Goal: Task Accomplishment & Management: Complete application form

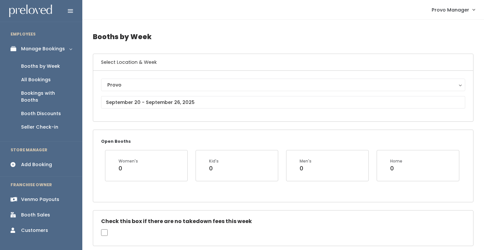
click at [43, 110] on div "Booth Discounts" at bounding box center [41, 113] width 40 height 7
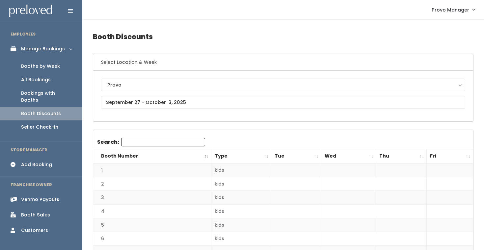
click at [34, 67] on div "Booths by Week" at bounding box center [40, 66] width 39 height 7
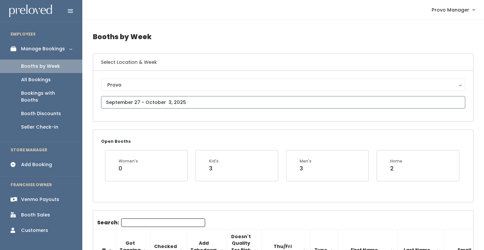
click at [122, 101] on input "text" at bounding box center [283, 102] width 364 height 13
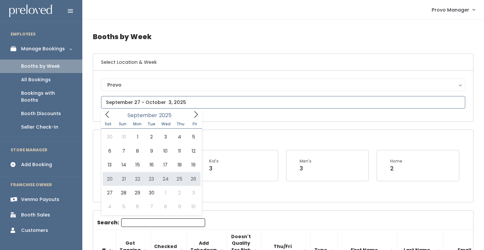
type input "[DATE] to [DATE]"
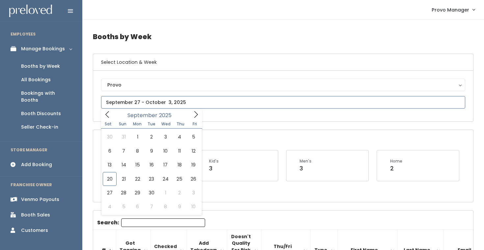
click at [150, 102] on input "text" at bounding box center [283, 102] width 364 height 13
click at [198, 114] on icon at bounding box center [195, 114] width 7 height 7
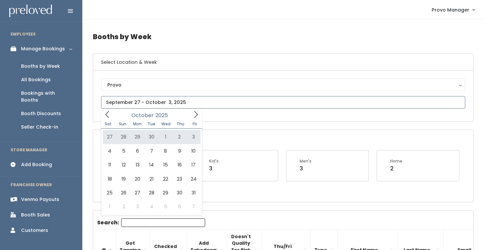
click at [105, 115] on icon at bounding box center [107, 114] width 7 height 7
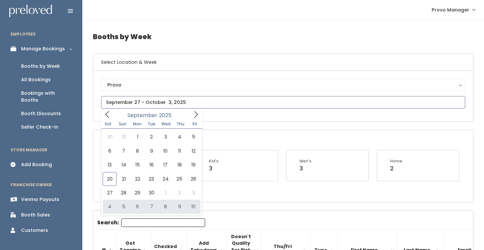
type input "October 4 to October 10"
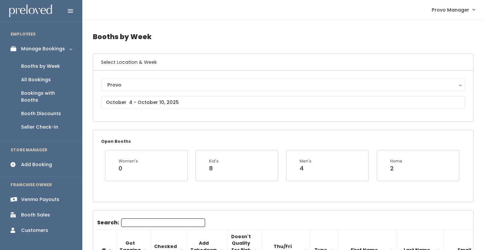
click at [130, 109] on div "Provo Provo" at bounding box center [283, 96] width 364 height 35
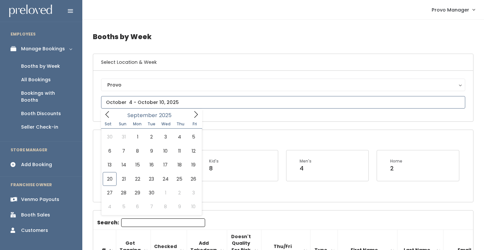
click at [160, 102] on input "text" at bounding box center [283, 102] width 364 height 13
type input "September 27 to October 3"
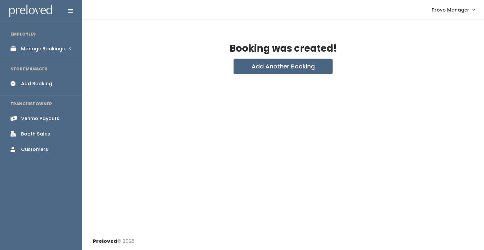
click at [266, 59] on button "Add Another Booking" at bounding box center [283, 66] width 99 height 14
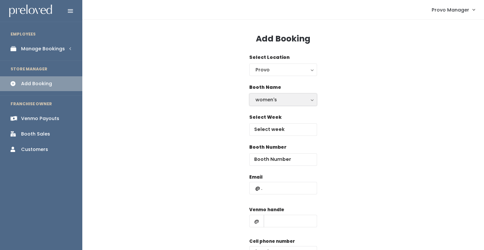
click at [274, 102] on div "women's" at bounding box center [283, 99] width 55 height 7
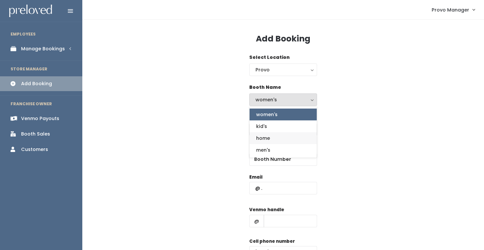
click at [278, 137] on link "home" at bounding box center [283, 138] width 67 height 12
select select "home"
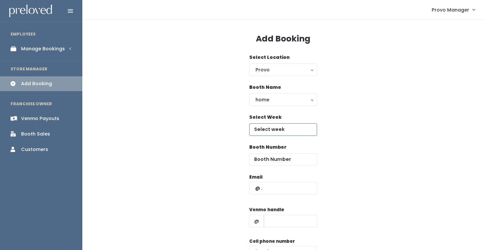
click at [262, 130] on input "text" at bounding box center [283, 130] width 68 height 13
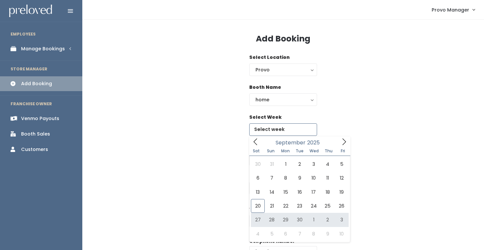
type input "September 27 to October 3"
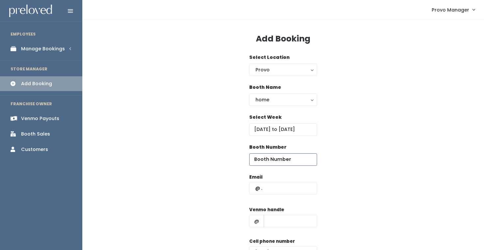
click at [265, 158] on input "number" at bounding box center [283, 160] width 68 height 13
type input "65"
click at [278, 187] on input "text" at bounding box center [283, 188] width 68 height 13
type input "graciana777@yahoo.com"
click at [278, 227] on input "text" at bounding box center [290, 221] width 53 height 13
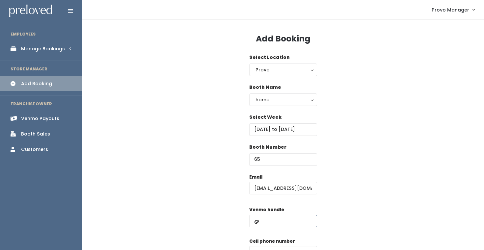
type input "d"
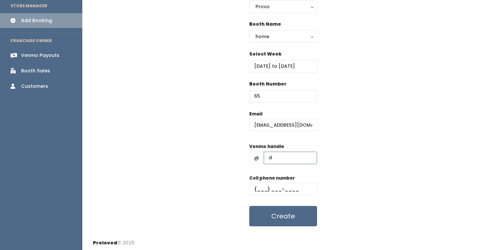
scroll to position [65, 0]
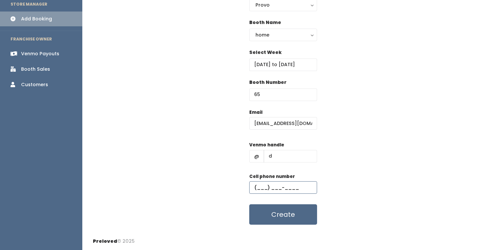
click at [296, 187] on input "text" at bounding box center [283, 188] width 68 height 13
type input "(555) 555-5555"
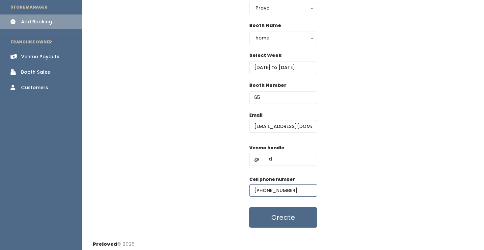
scroll to position [52, 0]
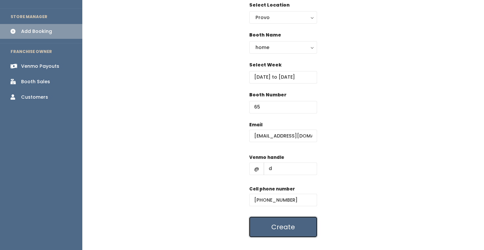
click at [274, 221] on button "Create" at bounding box center [283, 227] width 68 height 20
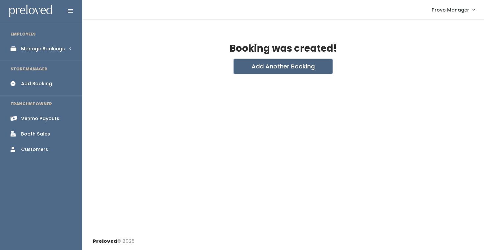
click at [263, 65] on button "Add Another Booking" at bounding box center [283, 66] width 99 height 14
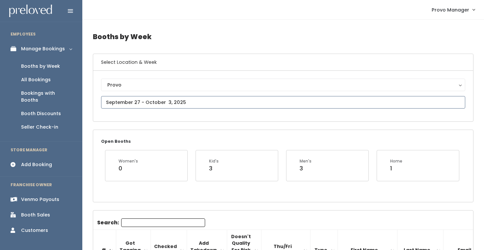
click at [143, 99] on input "text" at bounding box center [283, 102] width 364 height 13
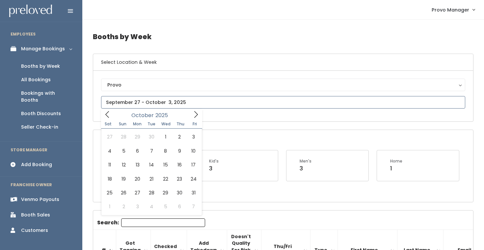
click at [195, 115] on icon at bounding box center [195, 114] width 7 height 7
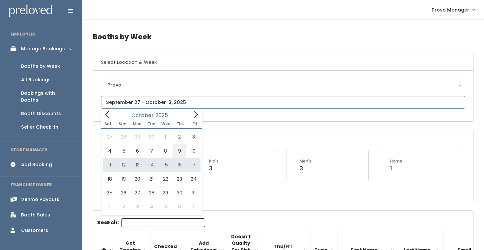
type input "October 4 to October 10"
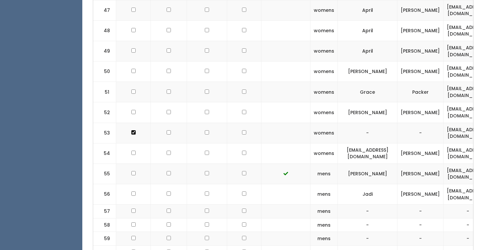
scroll to position [1307, 0]
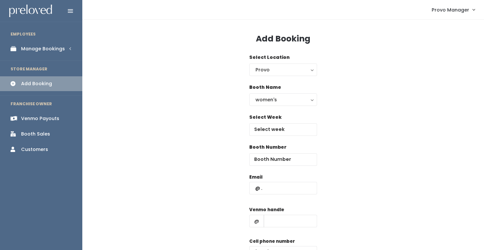
click at [274, 92] on div "Booth Name women's kid's home men's women's" at bounding box center [283, 95] width 68 height 22
click at [275, 95] on button "women's" at bounding box center [283, 100] width 68 height 13
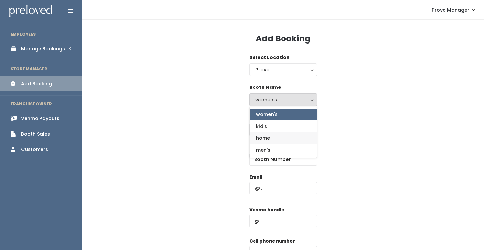
click at [270, 138] on span "home" at bounding box center [263, 138] width 14 height 7
select select "home"
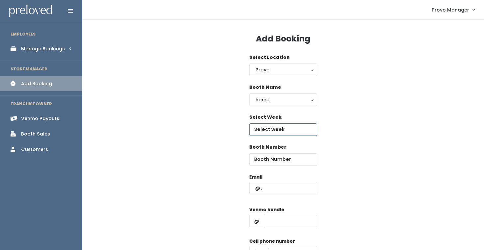
click at [269, 131] on input "text" at bounding box center [283, 130] width 68 height 13
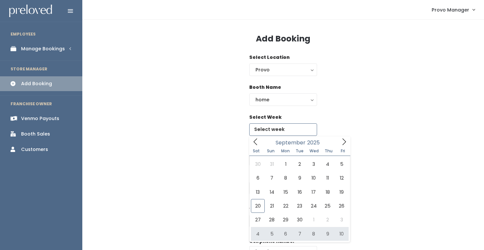
type input "October 4 to October 10"
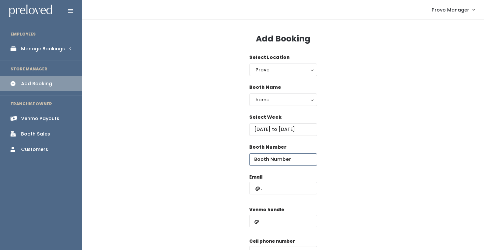
click at [281, 164] on input "number" at bounding box center [283, 160] width 68 height 13
type input "65"
click at [276, 184] on input "text" at bounding box center [283, 188] width 68 height 13
type input "[EMAIL_ADDRESS][DOMAIN_NAME]"
click at [278, 227] on input "text" at bounding box center [290, 221] width 53 height 13
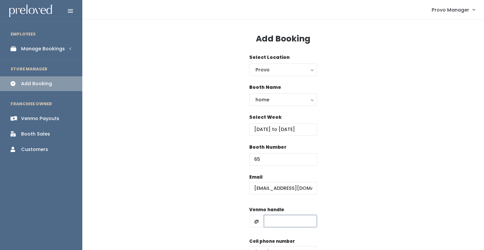
type input "d"
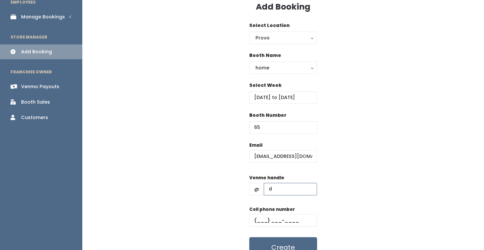
scroll to position [38, 0]
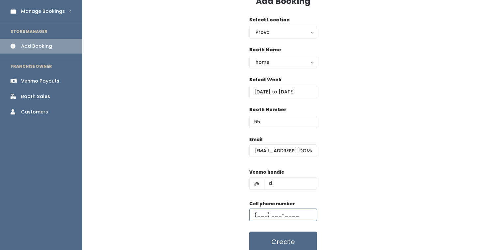
click at [283, 217] on input "text" at bounding box center [283, 215] width 68 height 13
type input "(555) 555-5555"
click at [285, 241] on button "Create" at bounding box center [283, 242] width 68 height 20
